Goal: Information Seeking & Learning: Learn about a topic

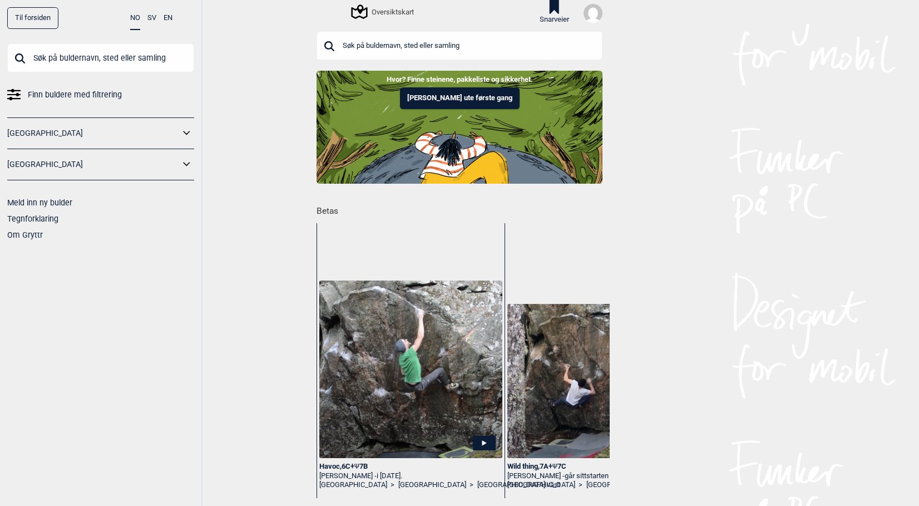
click at [52, 94] on span "Finn buldere med filtrering" at bounding box center [75, 95] width 94 height 16
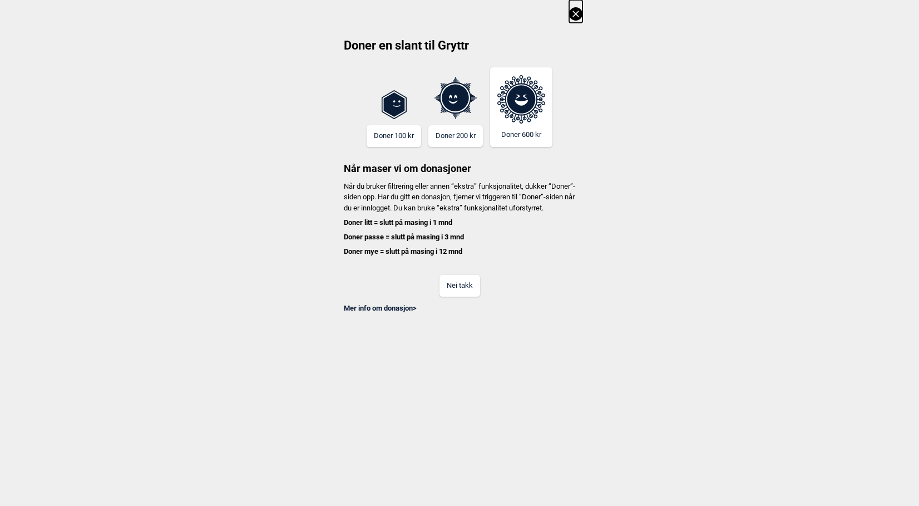
click at [470, 296] on button "Nei takk" at bounding box center [459, 286] width 41 height 22
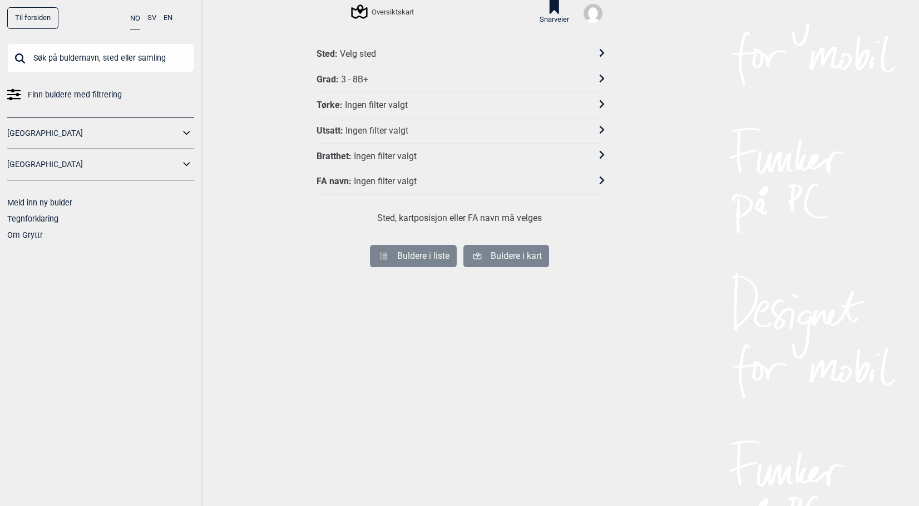
click at [400, 81] on div "Grad : 3 - 8B+" at bounding box center [451, 80] width 271 height 12
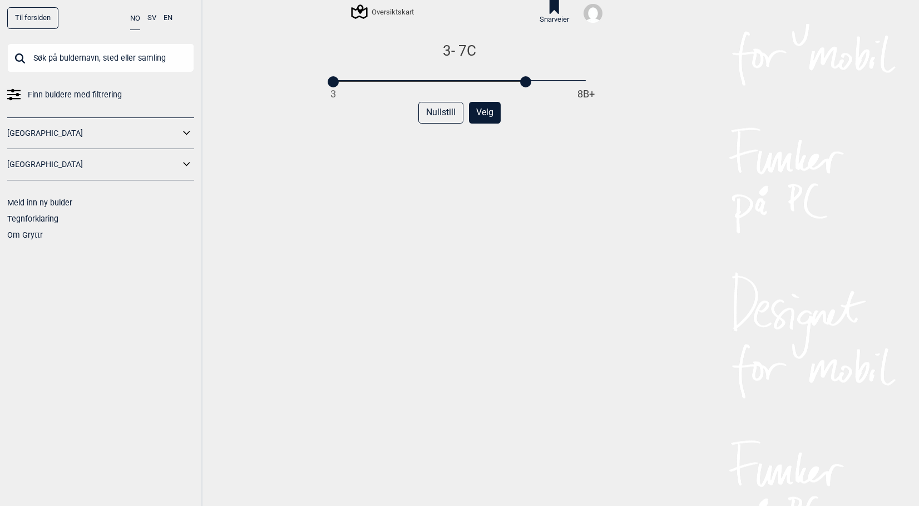
drag, startPoint x: 459, startPoint y: 79, endPoint x: 521, endPoint y: 81, distance: 61.8
click at [521, 81] on div "3 8B+" at bounding box center [459, 81] width 252 height 8
drag, startPoint x: 340, startPoint y: 86, endPoint x: 524, endPoint y: 82, distance: 183.6
click at [524, 82] on div "3 8B+" at bounding box center [459, 81] width 252 height 8
click at [482, 113] on button "Velg" at bounding box center [485, 113] width 32 height 22
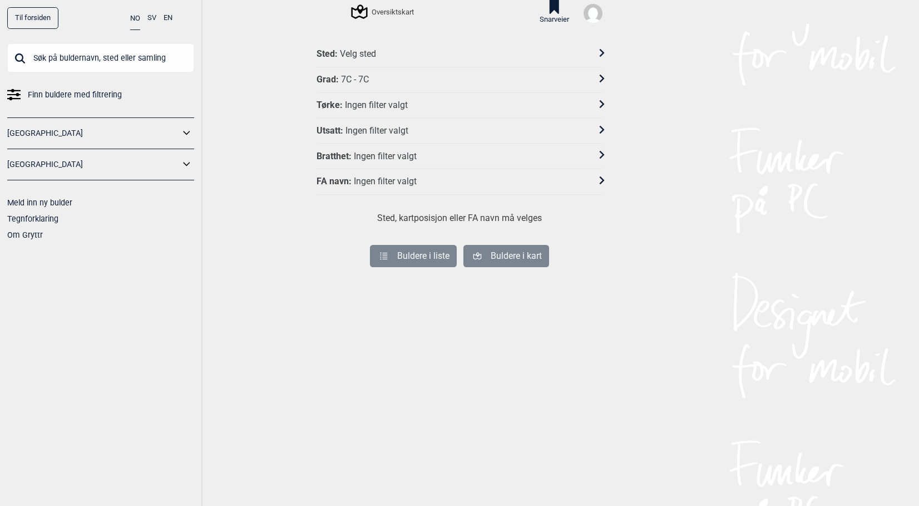
click at [348, 51] on div "Velg sted" at bounding box center [358, 54] width 36 height 12
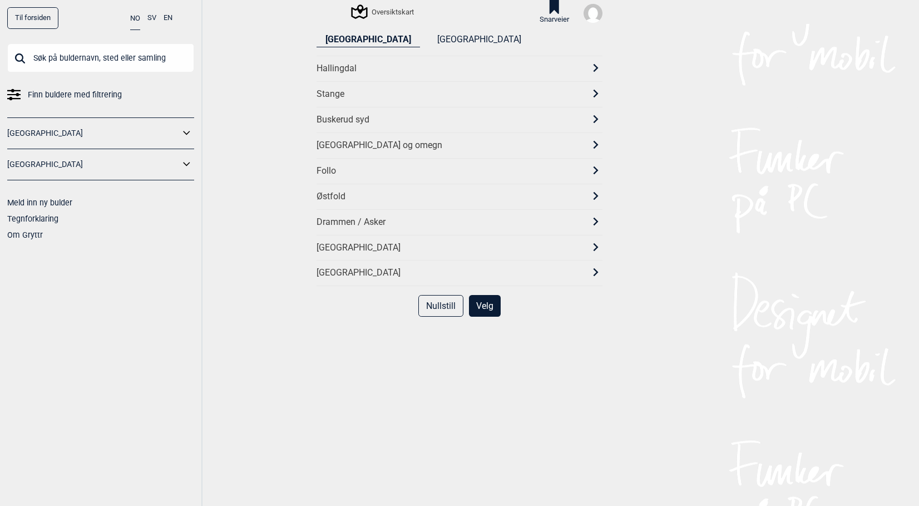
click at [358, 132] on div "[GEOGRAPHIC_DATA] og omegn" at bounding box center [459, 145] width 286 height 26
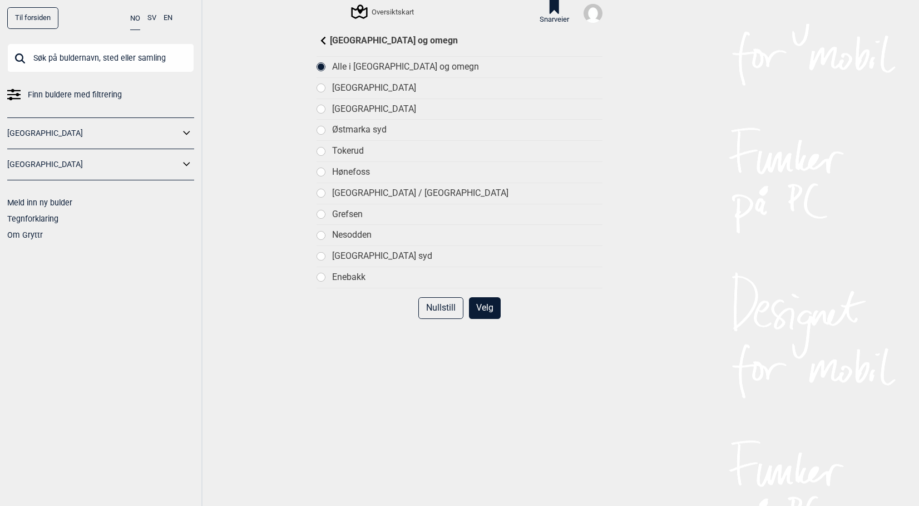
click at [370, 66] on div "Alle i [GEOGRAPHIC_DATA] og omegn" at bounding box center [467, 67] width 270 height 12
click at [496, 298] on div "Nullstill Velg" at bounding box center [459, 312] width 286 height 31
click at [481, 308] on button "Velg" at bounding box center [485, 308] width 32 height 22
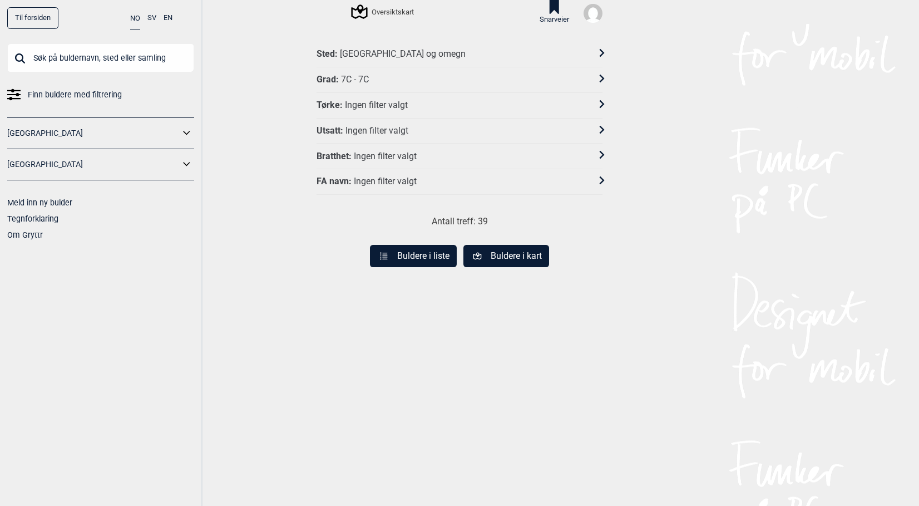
click at [414, 252] on button "Buldere i liste" at bounding box center [413, 256] width 87 height 22
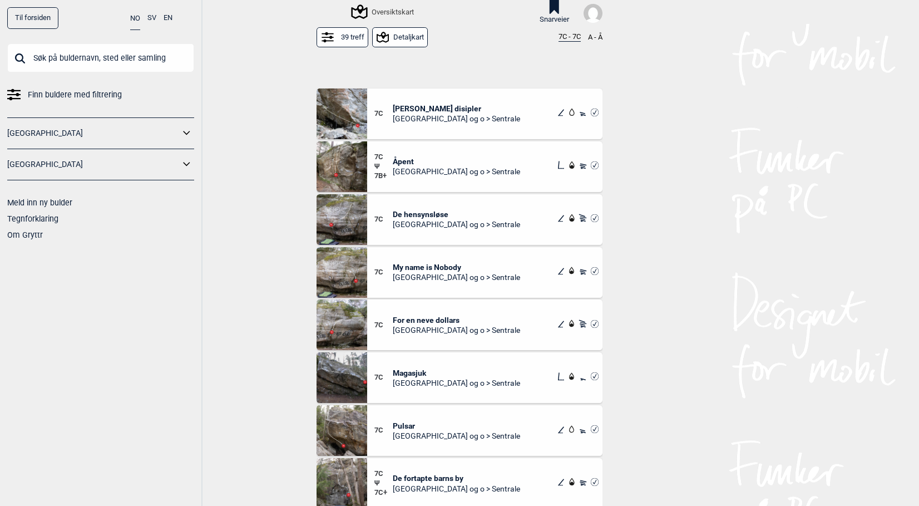
scroll to position [612, 0]
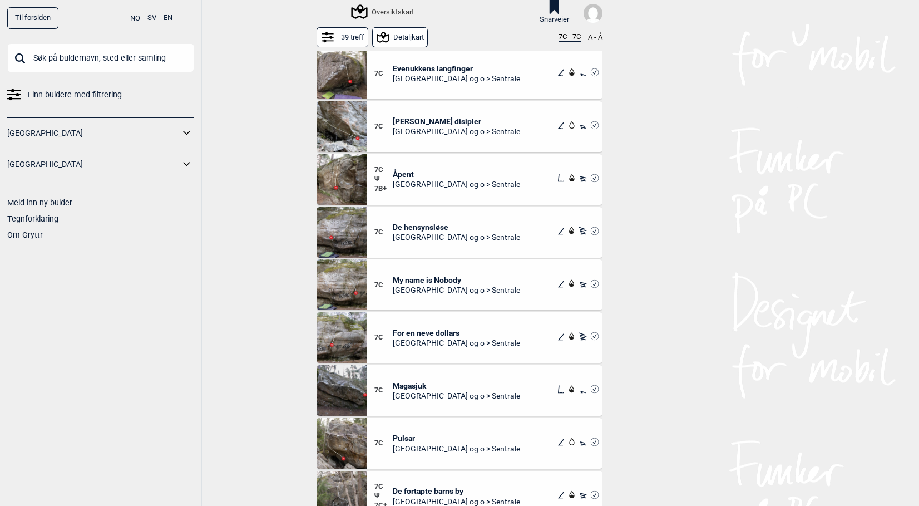
click at [402, 173] on span "Åpent" at bounding box center [456, 174] width 127 height 10
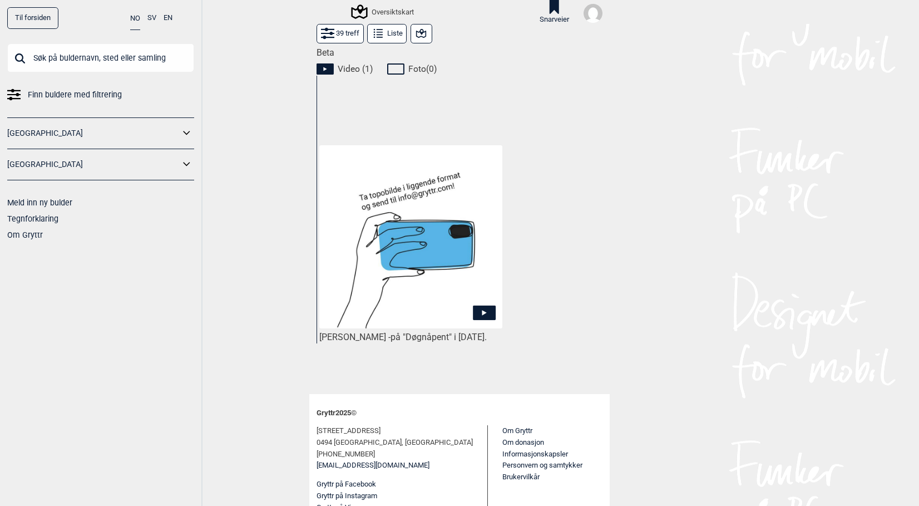
scroll to position [547, 0]
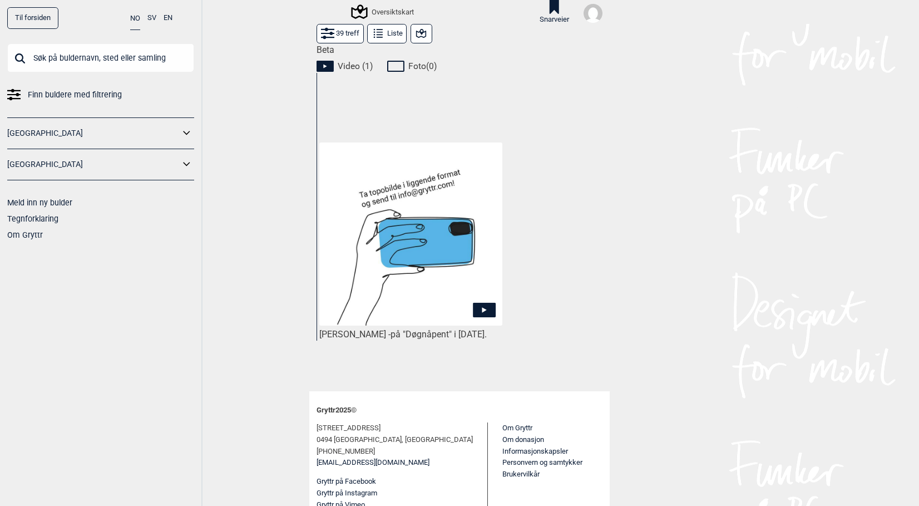
click at [395, 260] on img at bounding box center [410, 233] width 183 height 183
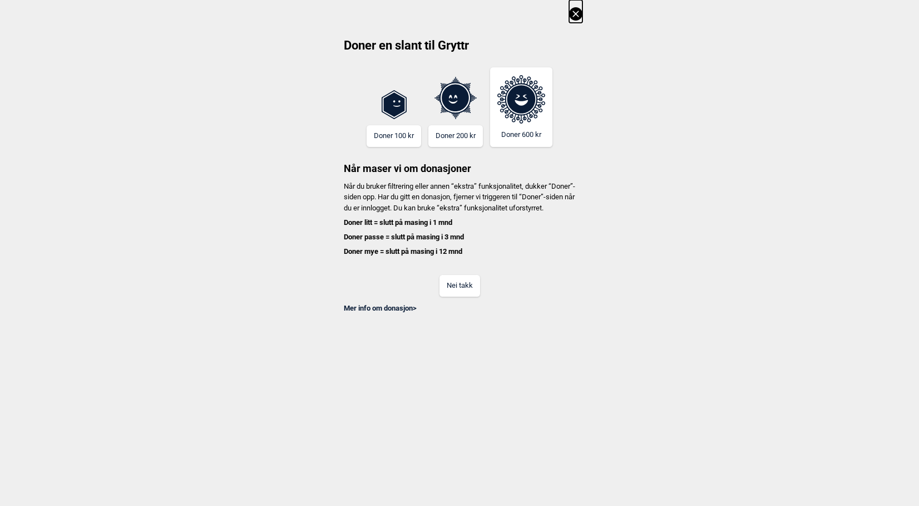
click at [464, 294] on button "Nei takk" at bounding box center [459, 286] width 41 height 22
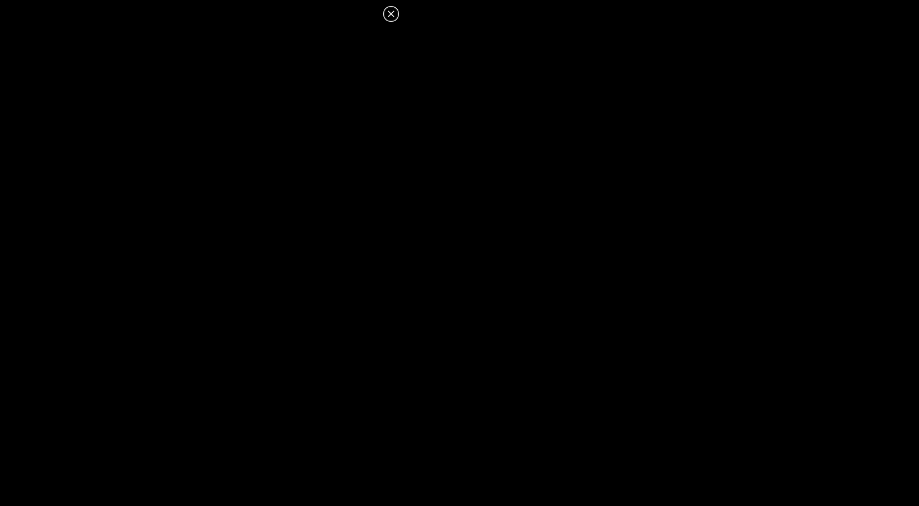
click at [392, 16] on icon at bounding box center [391, 14] width 6 height 6
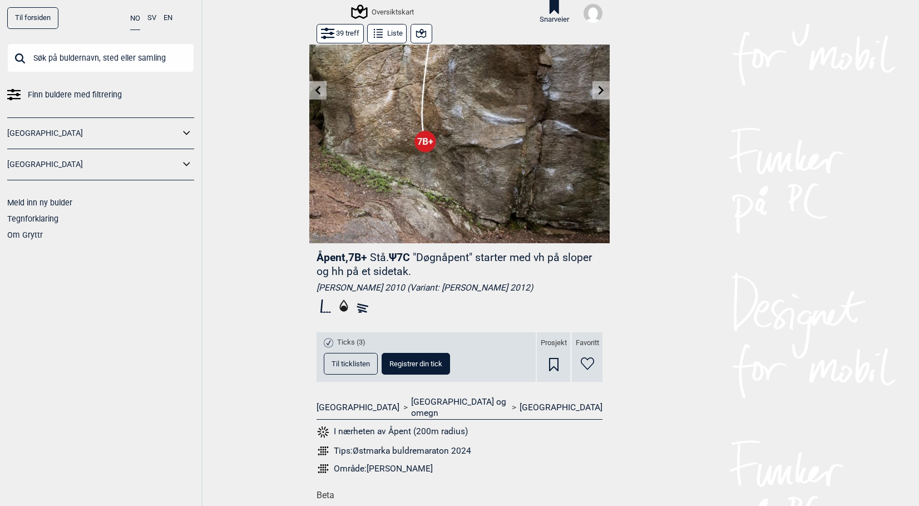
scroll to position [213, 0]
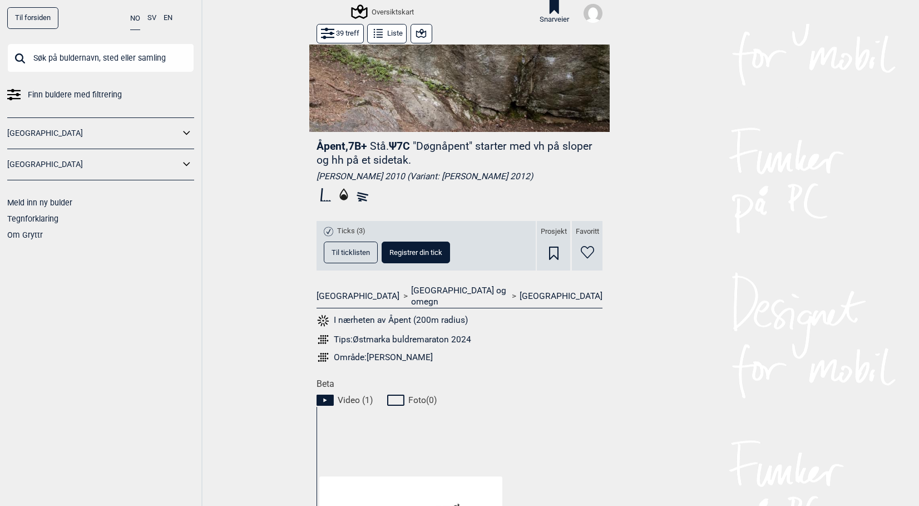
click at [364, 257] on button "Til ticklisten" at bounding box center [351, 252] width 54 height 22
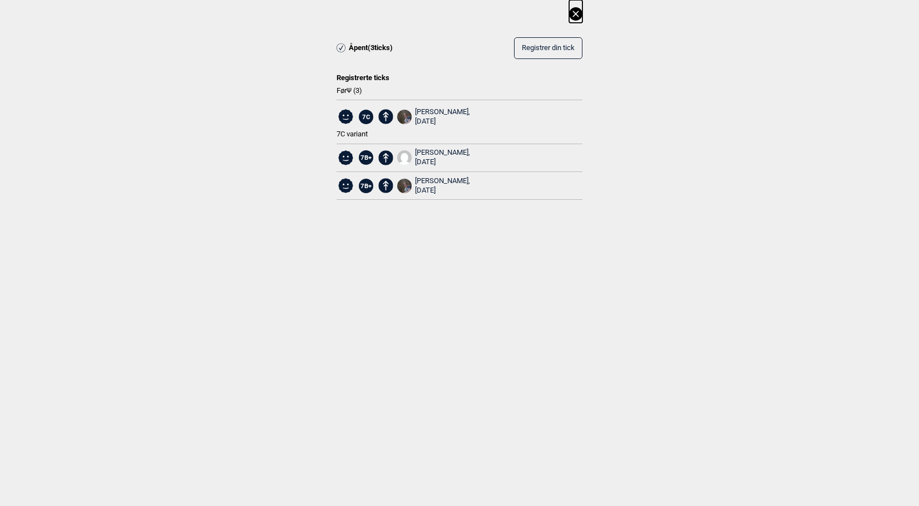
click at [574, 12] on icon at bounding box center [575, 13] width 13 height 13
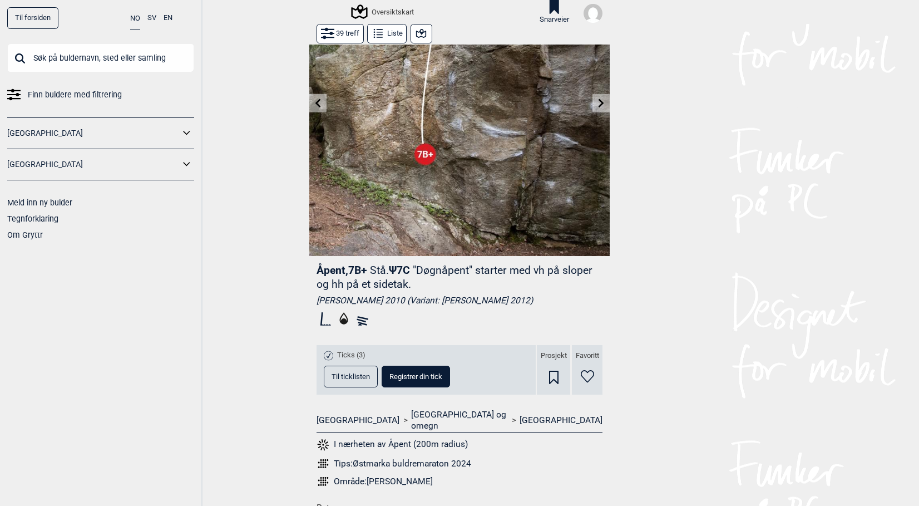
scroll to position [46, 0]
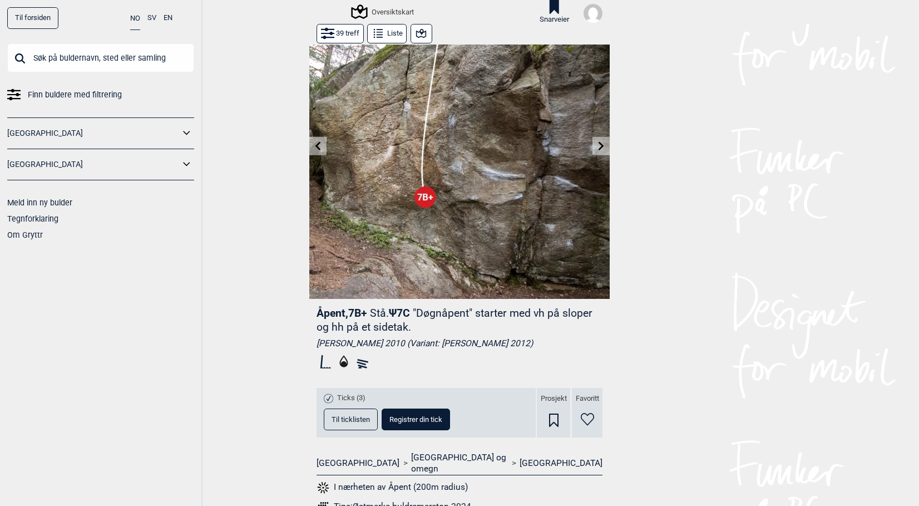
click at [389, 31] on button "Liste" at bounding box center [386, 33] width 39 height 19
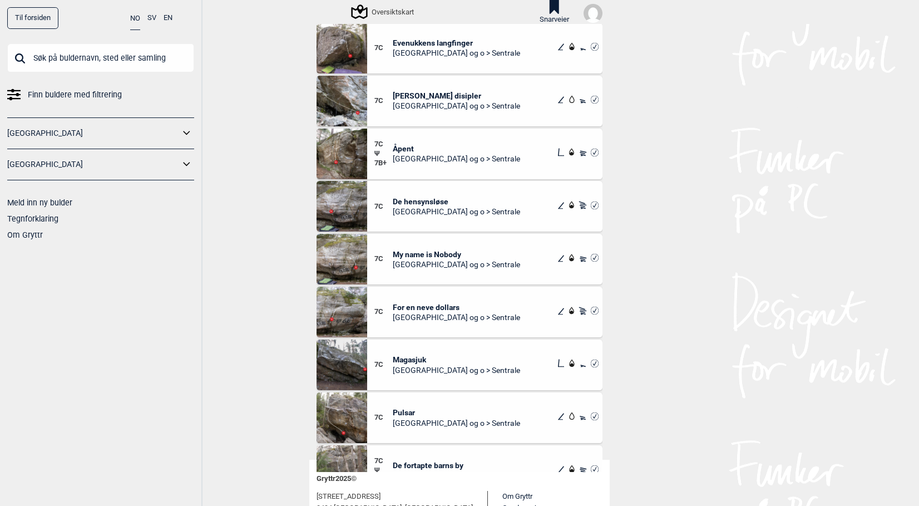
scroll to position [597, 0]
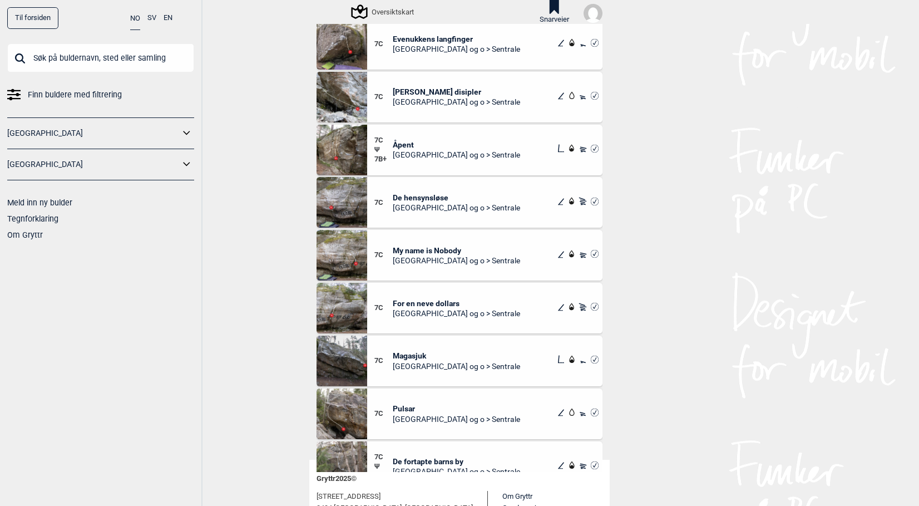
click at [432, 248] on span "My name is Nobody" at bounding box center [456, 250] width 127 height 10
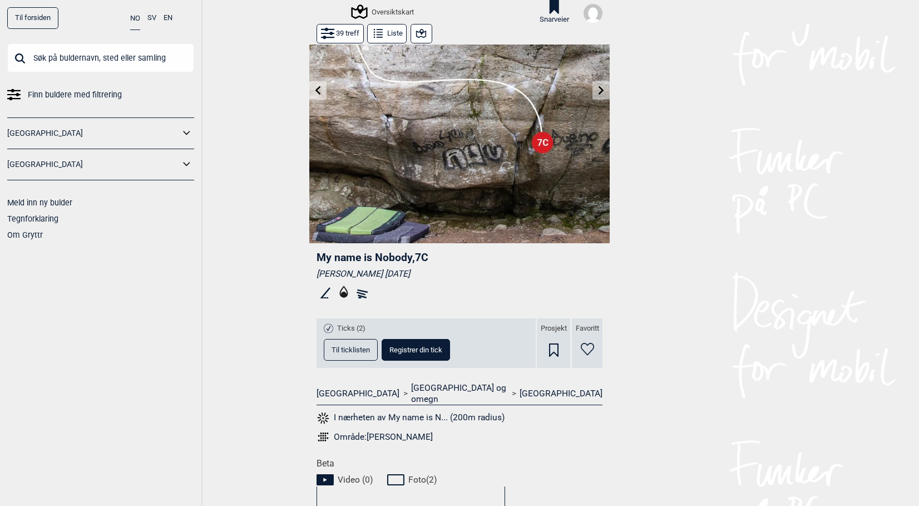
scroll to position [56, 0]
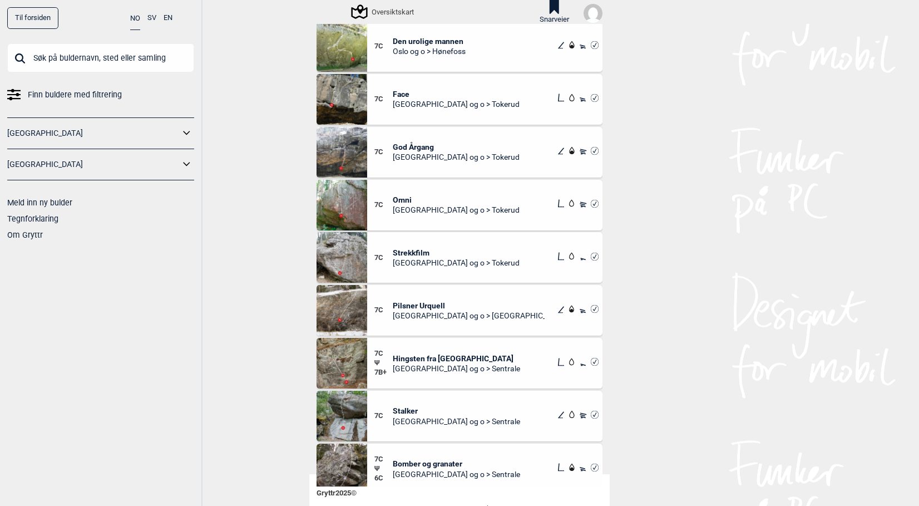
scroll to position [56, 0]
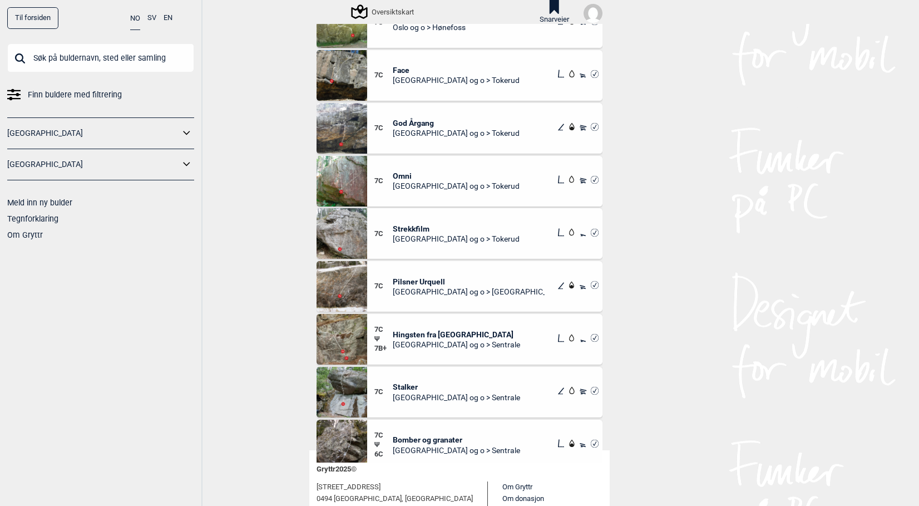
click at [407, 124] on span "God Årgang" at bounding box center [456, 123] width 127 height 10
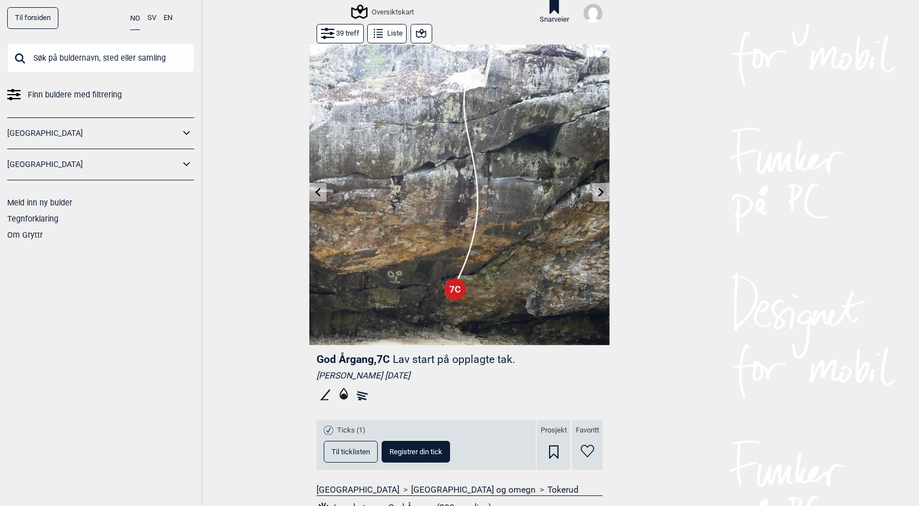
drag, startPoint x: 311, startPoint y: 361, endPoint x: 388, endPoint y: 357, distance: 76.3
click at [388, 357] on div "God Årgang , 7C Lav start på opplagte tak. [PERSON_NAME] [DATE] Ticks (1) Til t…" at bounding box center [459, 446] width 300 height 203
drag, startPoint x: 388, startPoint y: 357, endPoint x: 380, endPoint y: 358, distance: 7.3
